Goal: Navigation & Orientation: Find specific page/section

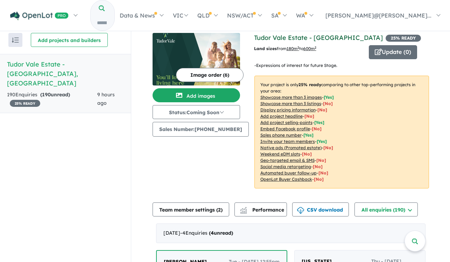
click at [271, 36] on link "Tudor Vale Estate - [GEOGRAPHIC_DATA]" at bounding box center [318, 38] width 129 height 8
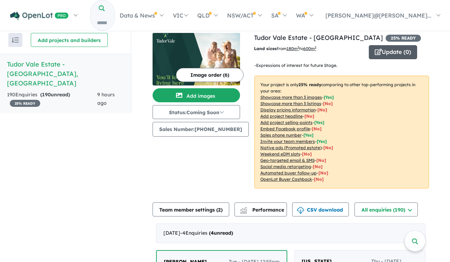
click at [389, 57] on button "Update ( 0 )" at bounding box center [393, 52] width 48 height 14
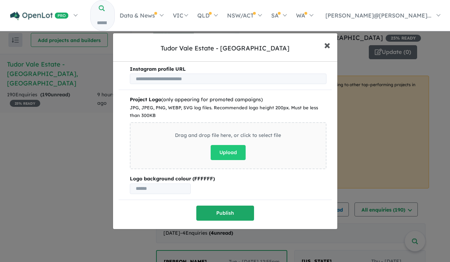
scroll to position [340, 0]
click at [327, 46] on span "×" at bounding box center [327, 44] width 6 height 15
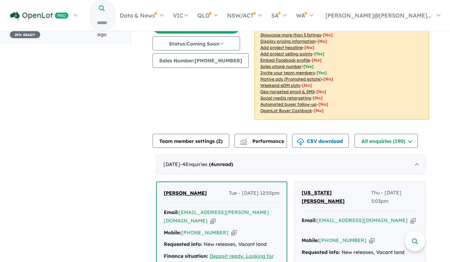
scroll to position [69, 0]
click at [212, 140] on button "Team member settings ( 2 )" at bounding box center [191, 141] width 77 height 14
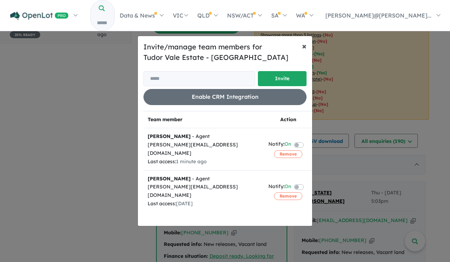
click at [305, 43] on span "×" at bounding box center [304, 46] width 5 height 11
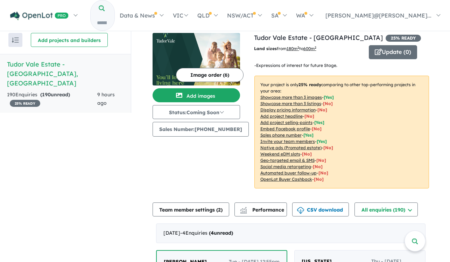
scroll to position [0, 0]
click at [226, 111] on button "Status: Coming Soon" at bounding box center [197, 112] width 88 height 14
click at [229, 160] on div "Image order ( 6 ) Add images Status: Coming Soon In Planning Coming Soon Sellin…" at bounding box center [204, 115] width 102 height 164
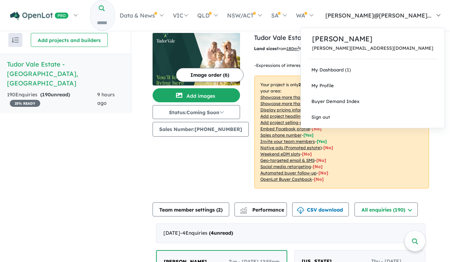
click at [432, 6] on link "[PERSON_NAME]@[PERSON_NAME]..." at bounding box center [381, 15] width 127 height 25
click at [398, 78] on link "My Profile" at bounding box center [373, 86] width 144 height 16
